Goal: Transaction & Acquisition: Purchase product/service

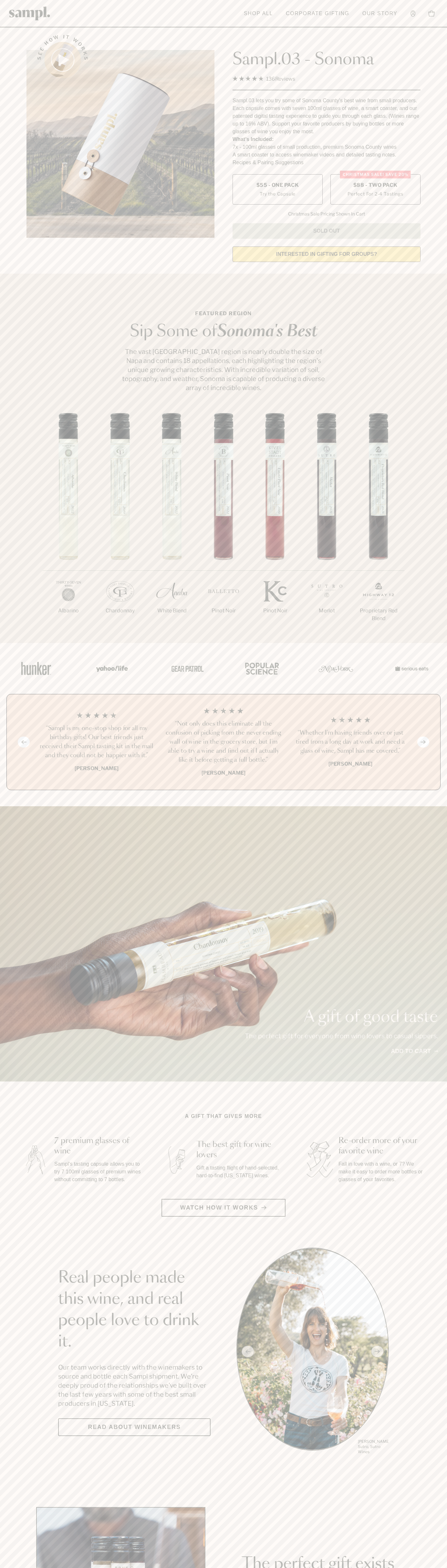
click at [375, 190] on label "Christmas SALE! Save 20% $88 - Two Pack Perfect For 2-4 Tastings" at bounding box center [375, 189] width 90 height 30
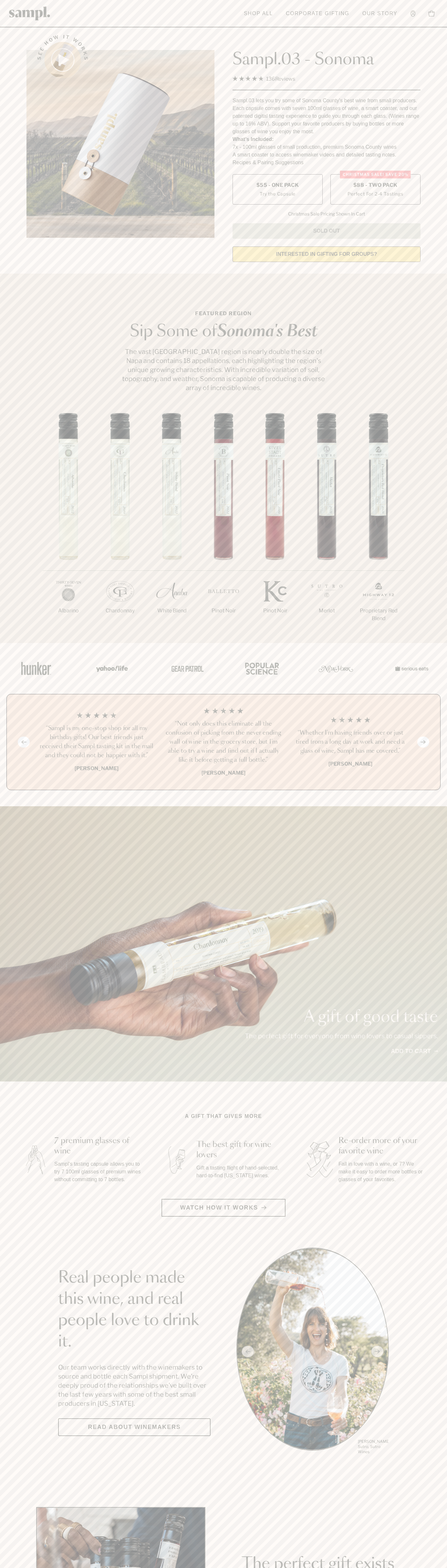
click at [224, 743] on h3 "“Not only does this eliminate all the confusion of picking from the never endin…" at bounding box center [223, 742] width 116 height 45
click at [235, 3] on header "Toggle navigation menu Shop All Corporate Gifting Our Story Account Story Shop …" at bounding box center [224, 13] width 447 height 27
click at [446, 145] on section "See how it works Sampl.03 - Sonoma 4.9 Rated 4.9 out of 5 stars 136 Reviews Cli…" at bounding box center [224, 146] width 447 height 241
click at [240, 1567] on html "Skip to main content Toggle navigation menu Shop All Corporate Gifting Our Stor…" at bounding box center [224, 1513] width 447 height 3026
click at [3, 1114] on section "A gift that gives more 7 premium glasses of wine Sampl's tasting capsule allows…" at bounding box center [224, 1164] width 447 height 104
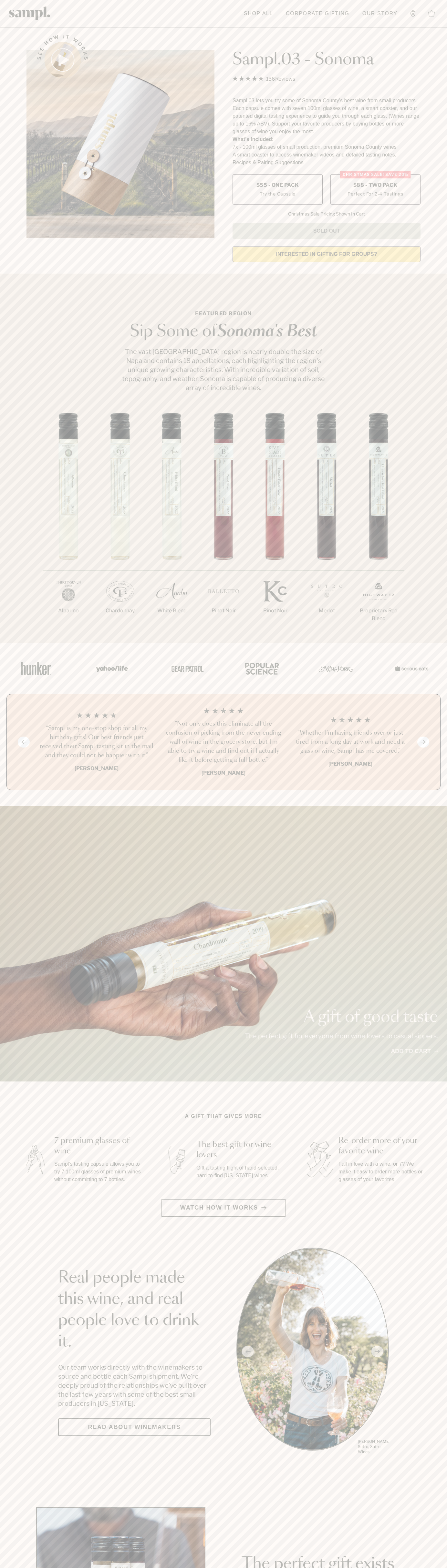
click at [375, 186] on span "$88 - Two Pack" at bounding box center [375, 185] width 44 height 7
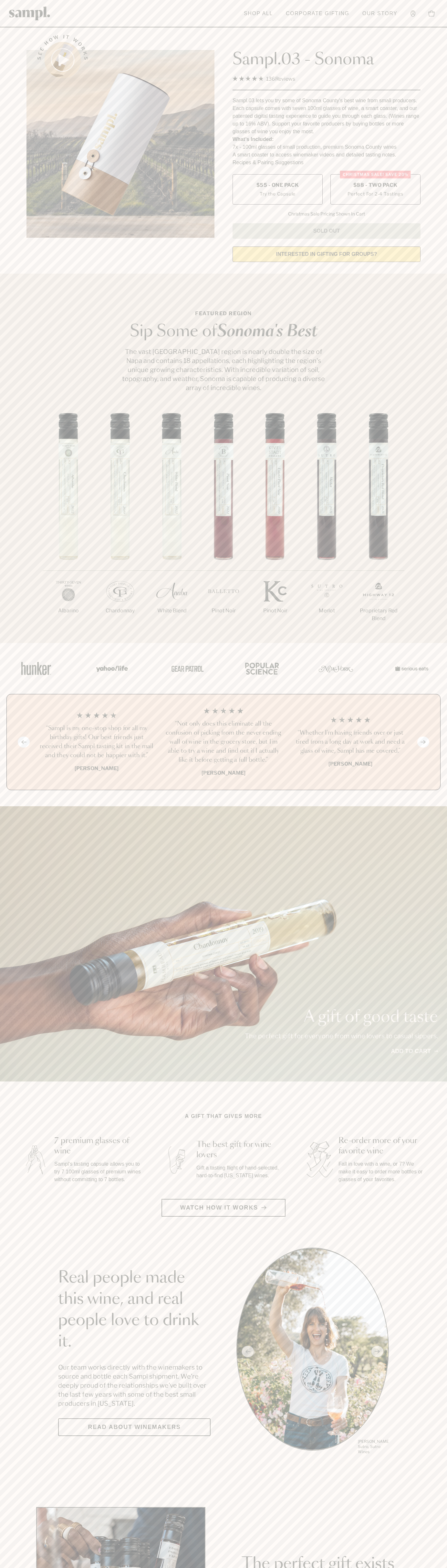
click at [224, 743] on h3 "“Not only does this eliminate all the confusion of picking from the never endin…" at bounding box center [223, 742] width 116 height 45
